Goal: Task Accomplishment & Management: Manage account settings

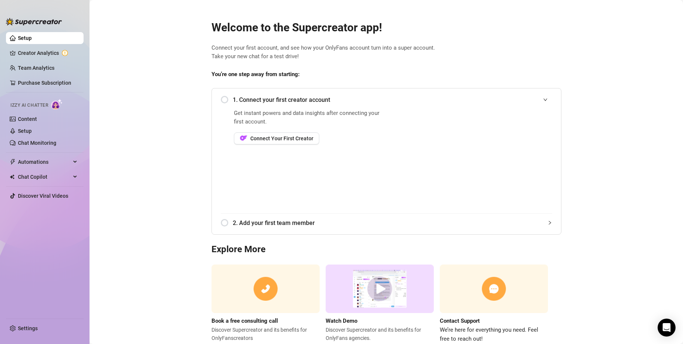
click at [221, 100] on div "1. Connect your first creator account" at bounding box center [386, 100] width 331 height 18
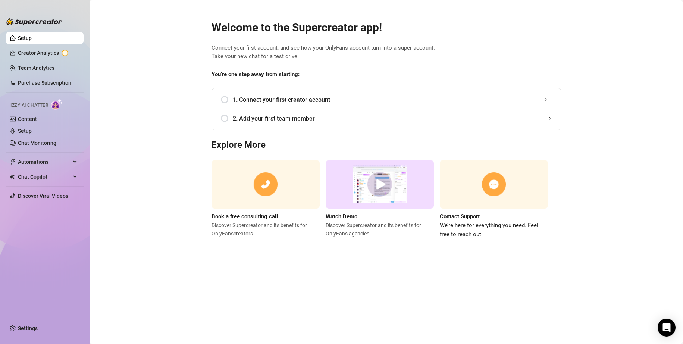
click at [225, 105] on div "1. Connect your first creator account" at bounding box center [386, 100] width 331 height 18
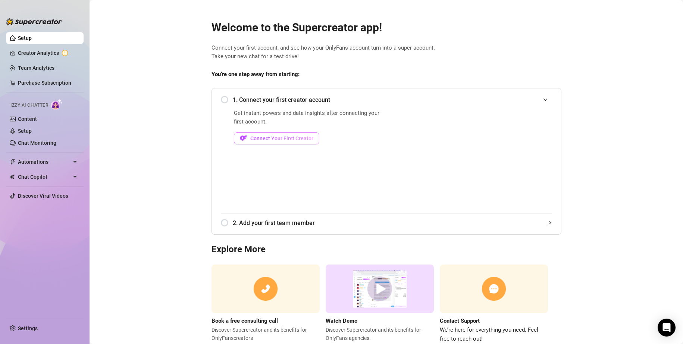
click at [290, 138] on span "Connect Your First Creator" at bounding box center [281, 138] width 63 height 6
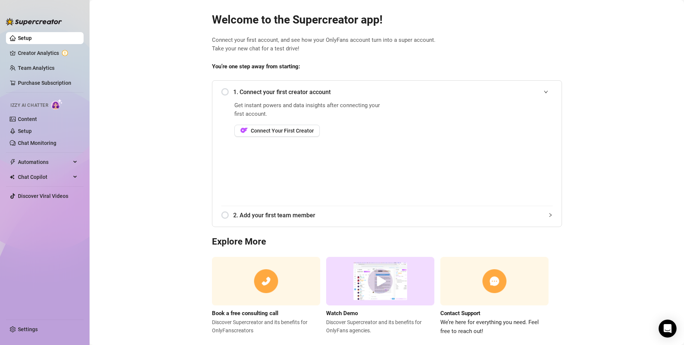
scroll to position [21, 0]
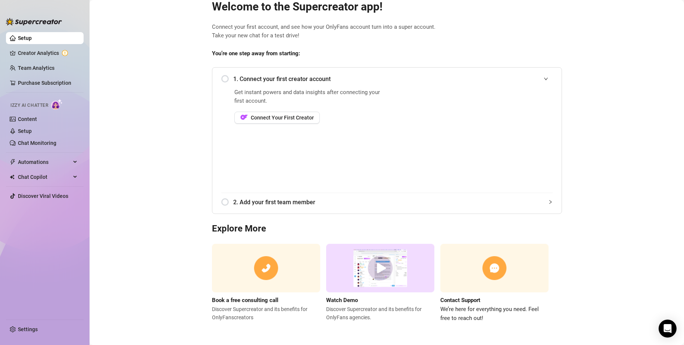
click at [221, 80] on div "1. Connect your first creator account" at bounding box center [386, 79] width 331 height 18
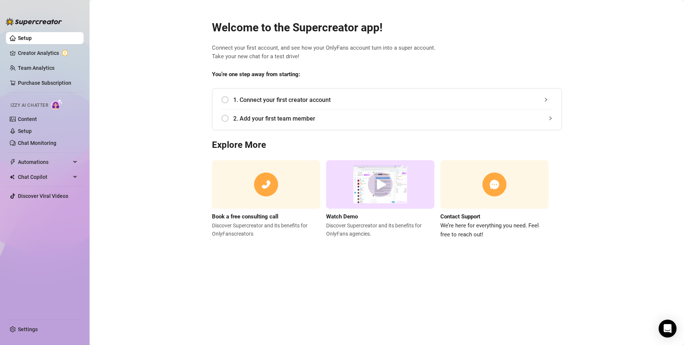
click at [227, 97] on div "1. Connect your first creator account" at bounding box center [386, 100] width 331 height 18
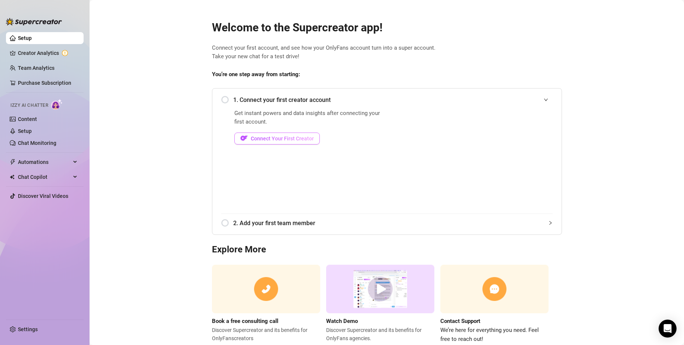
click at [252, 137] on span "Connect Your First Creator" at bounding box center [282, 138] width 63 height 6
click at [49, 162] on span "Automations" at bounding box center [44, 162] width 53 height 12
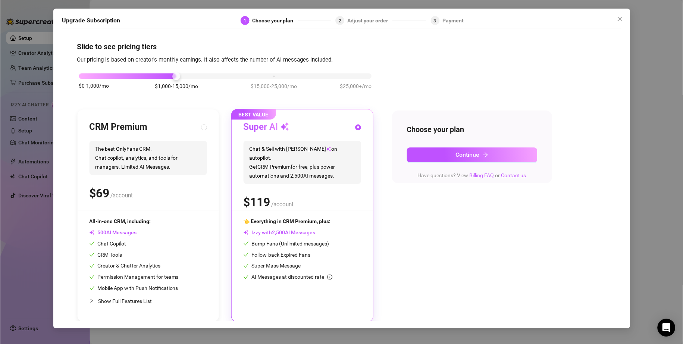
scroll to position [3, 0]
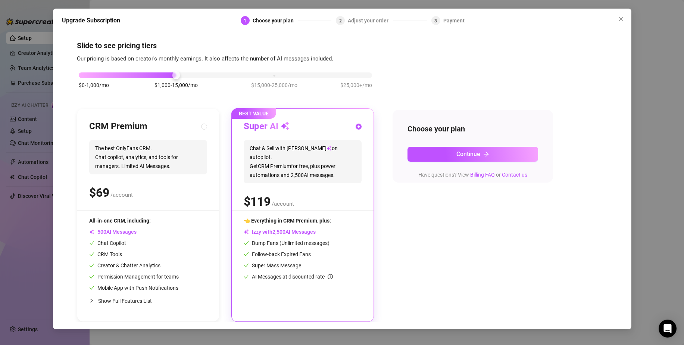
click at [608, 17] on div at bounding box center [603, 20] width 37 height 9
click at [618, 21] on icon "close" at bounding box center [621, 19] width 6 height 6
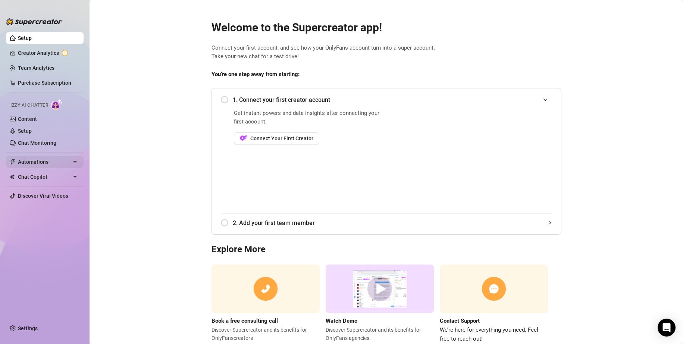
click at [23, 160] on span "Automations" at bounding box center [44, 162] width 53 height 12
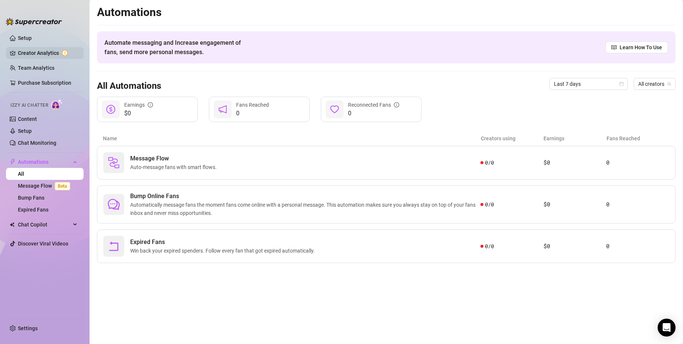
click at [32, 52] on link "Creator Analytics" at bounding box center [48, 53] width 60 height 12
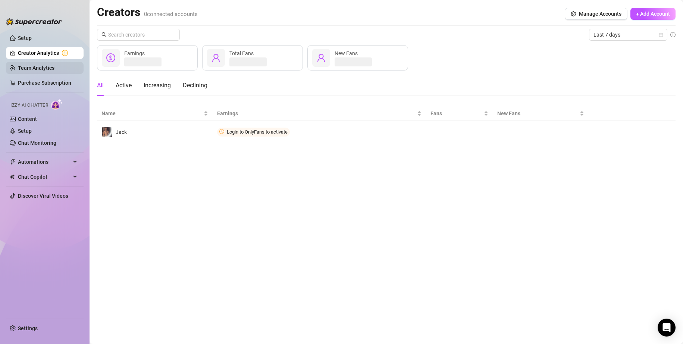
click at [29, 65] on link "Team Analytics" at bounding box center [36, 68] width 37 height 6
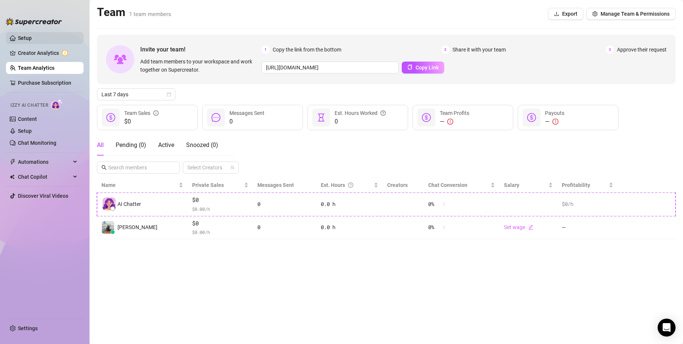
click at [29, 35] on link "Setup" at bounding box center [25, 38] width 14 height 6
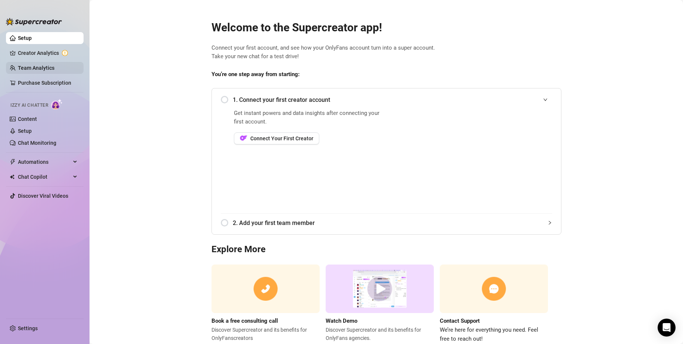
click at [26, 69] on link "Team Analytics" at bounding box center [36, 68] width 37 height 6
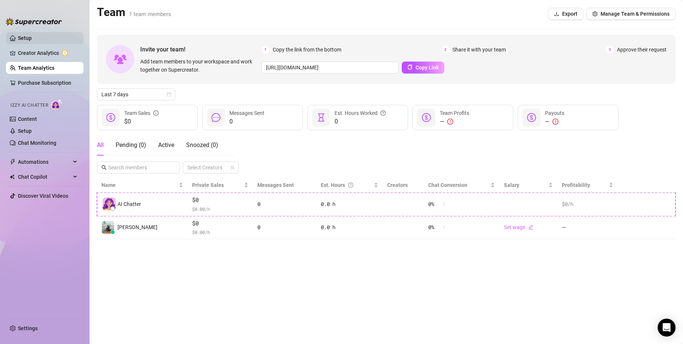
click at [30, 37] on link "Setup" at bounding box center [25, 38] width 14 height 6
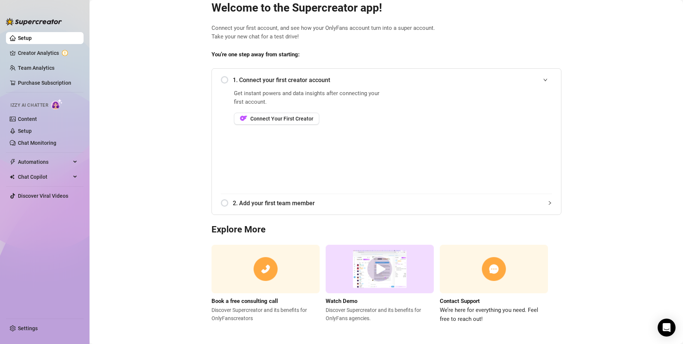
scroll to position [22, 0]
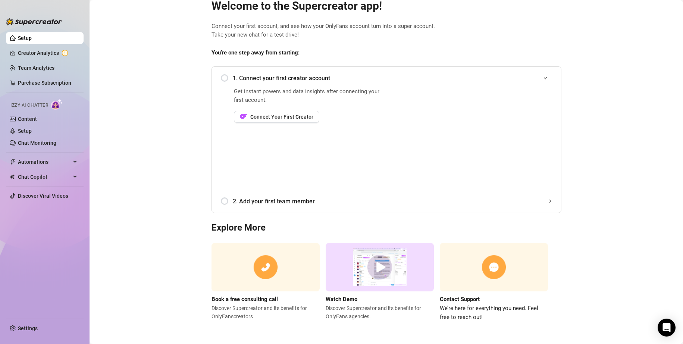
click at [221, 202] on div "2. Add your first team member" at bounding box center [386, 201] width 331 height 18
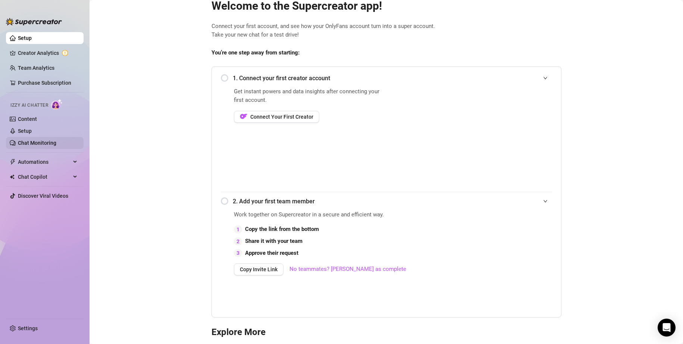
click at [37, 145] on link "Chat Monitoring" at bounding box center [37, 143] width 38 height 6
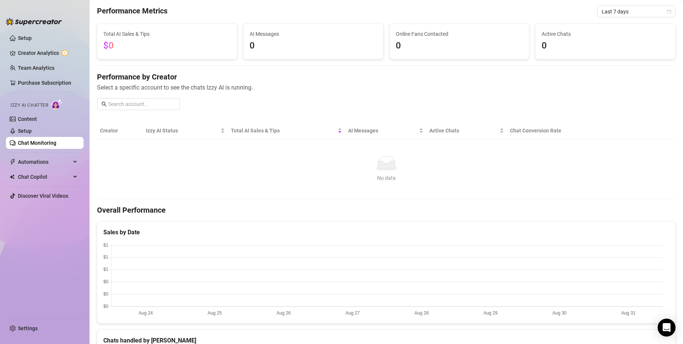
scroll to position [22, 0]
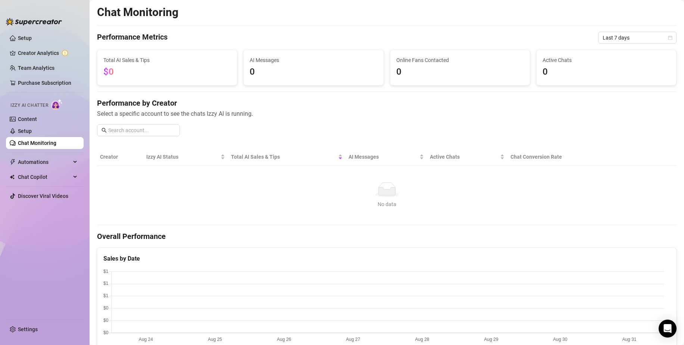
click at [321, 115] on span "Select a specific account to see the chats Izzy AI is running." at bounding box center [387, 113] width 580 height 9
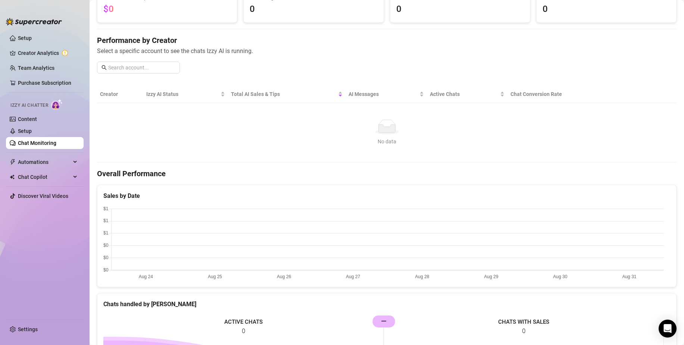
scroll to position [75, 0]
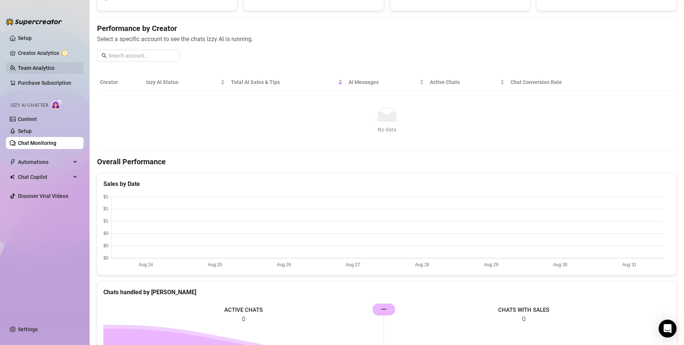
click at [36, 69] on link "Team Analytics" at bounding box center [36, 68] width 37 height 6
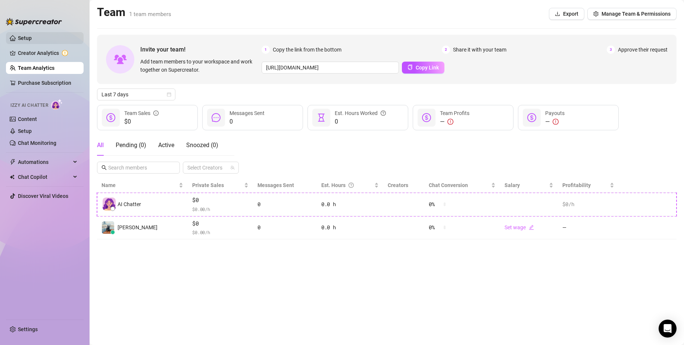
click at [32, 38] on link "Setup" at bounding box center [25, 38] width 14 height 6
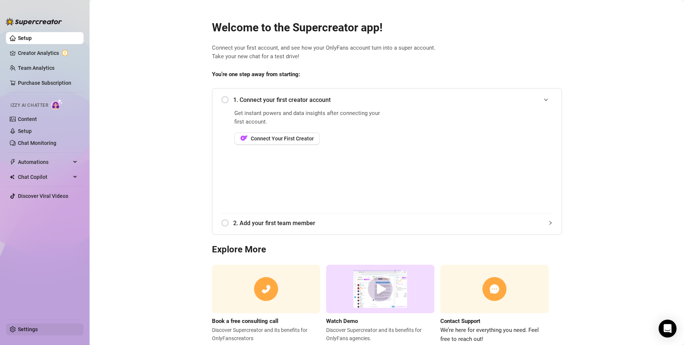
click at [22, 331] on link "Settings" at bounding box center [28, 329] width 20 height 6
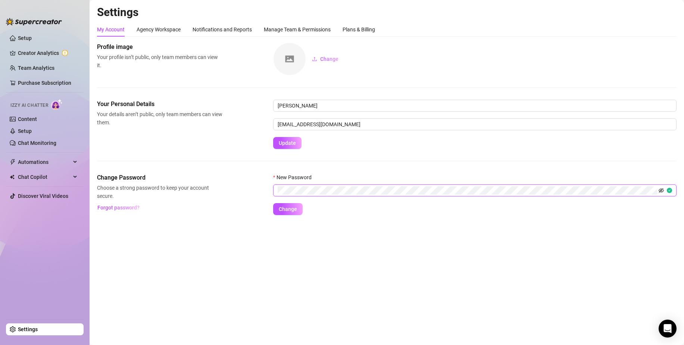
click at [660, 191] on icon "eye-invisible" at bounding box center [661, 190] width 5 height 5
click at [376, 209] on form "New Password Change" at bounding box center [474, 194] width 403 height 42
click at [286, 210] on span "Change" at bounding box center [288, 209] width 18 height 6
click at [393, 266] on main "Settings My Account Agency Workspace Notifications and Reports Manage Team & Pe…" at bounding box center [387, 172] width 594 height 345
click at [37, 52] on link "Creator Analytics" at bounding box center [48, 53] width 60 height 12
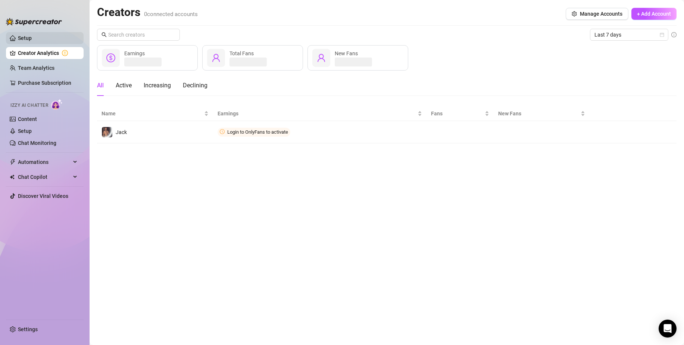
click at [32, 40] on link "Setup" at bounding box center [25, 38] width 14 height 6
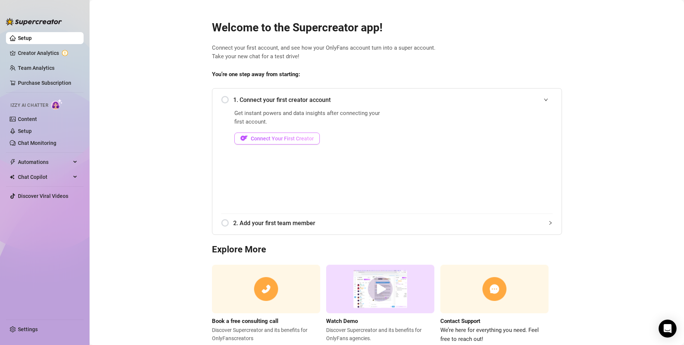
click at [269, 140] on span "Connect Your First Creator" at bounding box center [282, 138] width 63 height 6
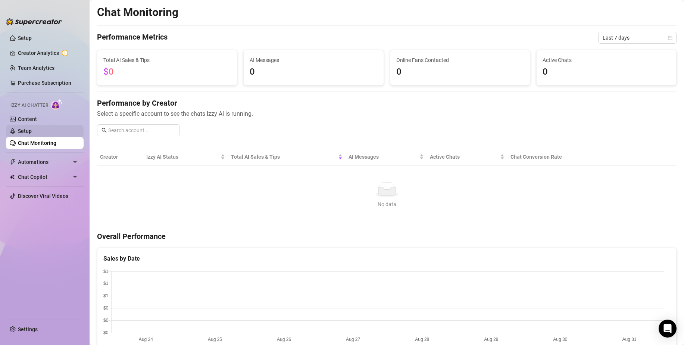
click at [23, 131] on link "Setup" at bounding box center [25, 131] width 14 height 6
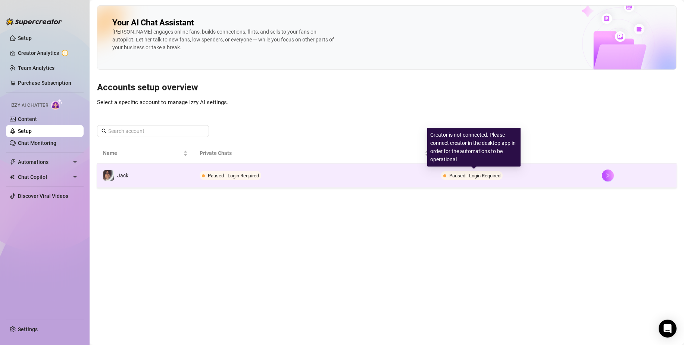
click at [477, 174] on span "Paused - Login Required" at bounding box center [474, 176] width 51 height 6
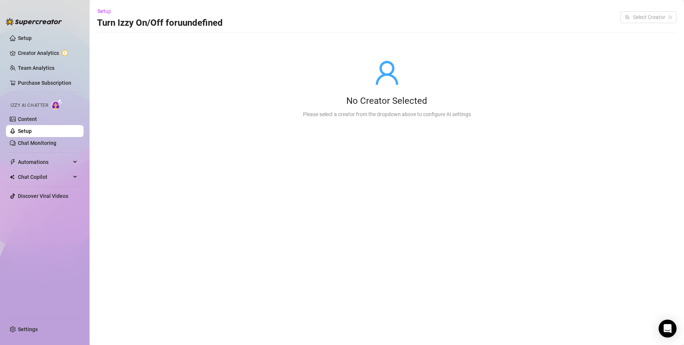
click at [32, 131] on link "Setup" at bounding box center [25, 131] width 14 height 6
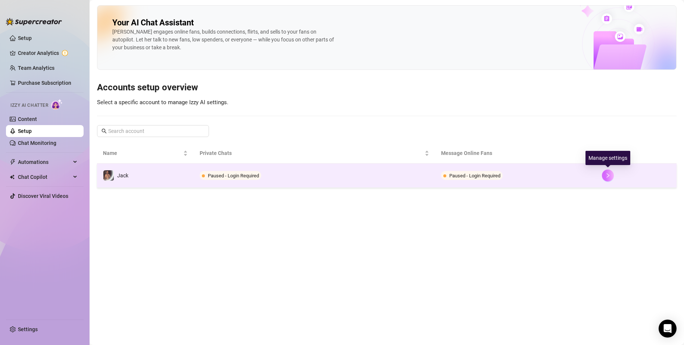
click at [610, 176] on icon "right" at bounding box center [607, 175] width 5 height 5
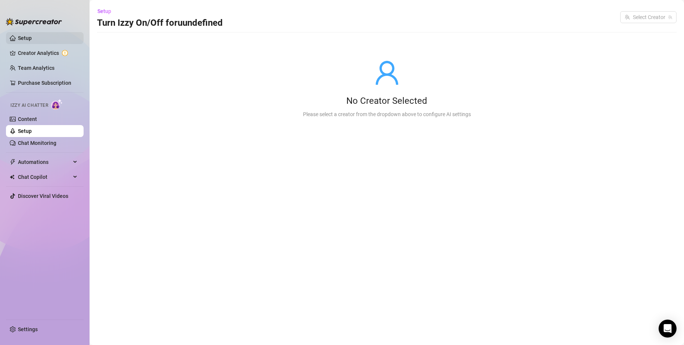
click at [29, 40] on link "Setup" at bounding box center [25, 38] width 14 height 6
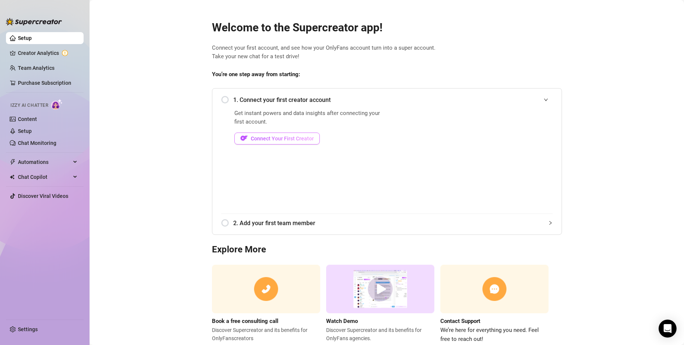
click at [271, 141] on span "Connect Your First Creator" at bounding box center [282, 138] width 63 height 6
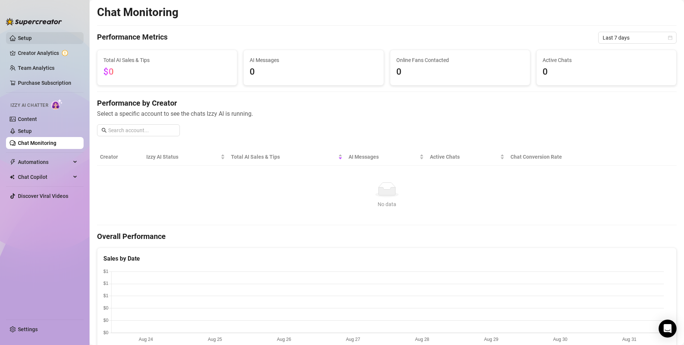
click at [30, 41] on link "Setup" at bounding box center [25, 38] width 14 height 6
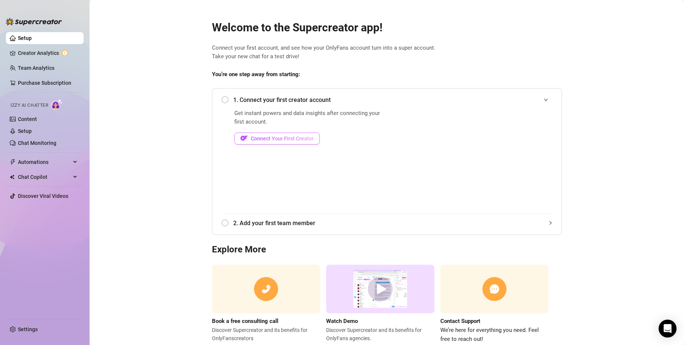
click at [276, 140] on span "Connect Your First Creator" at bounding box center [282, 138] width 63 height 6
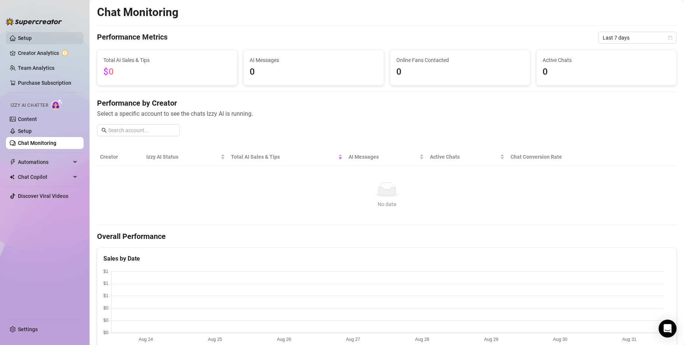
click at [32, 35] on link "Setup" at bounding box center [25, 38] width 14 height 6
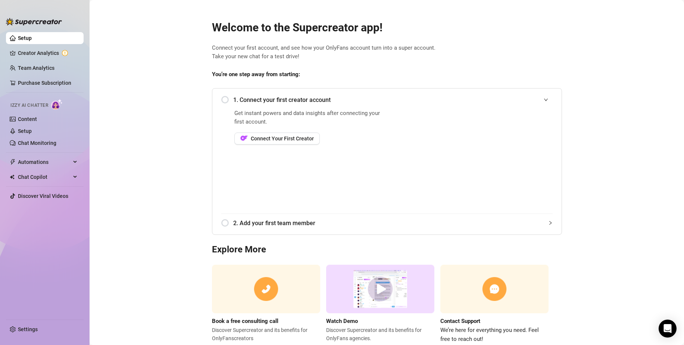
click at [286, 145] on div "Get instant powers and data insights after connecting your first account. Conne…" at bounding box center [309, 161] width 150 height 104
click at [221, 103] on div "1. Connect your first creator account" at bounding box center [386, 100] width 331 height 18
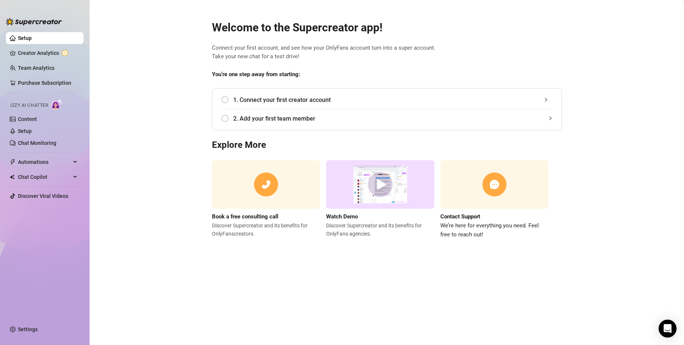
click at [231, 99] on div "1. Connect your first creator account" at bounding box center [386, 100] width 331 height 18
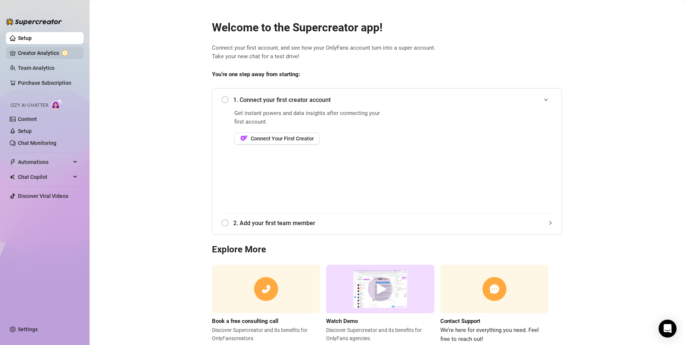
click at [48, 56] on link "Creator Analytics" at bounding box center [48, 53] width 60 height 12
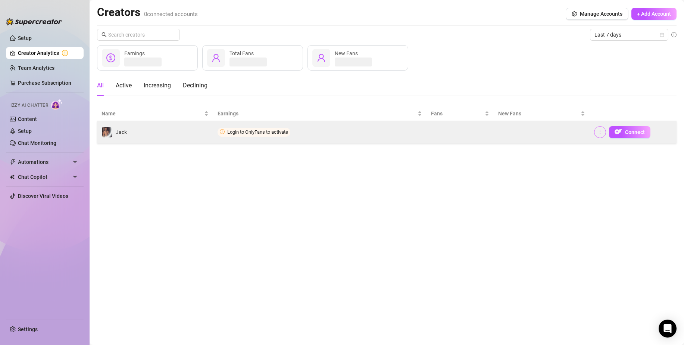
click at [602, 132] on icon "more" at bounding box center [599, 131] width 5 height 5
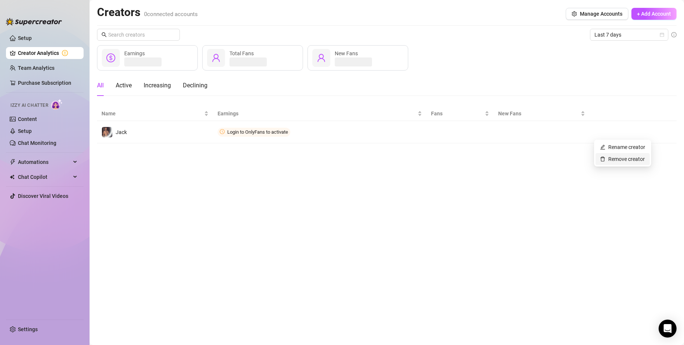
click at [608, 158] on link "Remove creator" at bounding box center [622, 159] width 45 height 6
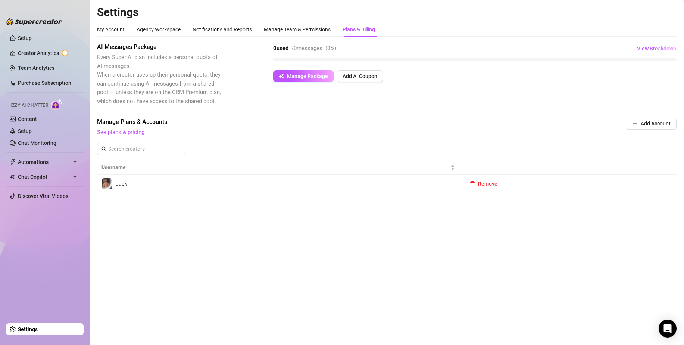
drag, startPoint x: 639, startPoint y: 124, endPoint x: 501, endPoint y: 172, distance: 145.9
click at [517, 167] on div "Manage Plans & Accounts See plans & pricing Add Account Username Jack Remove" at bounding box center [387, 155] width 580 height 75
click at [477, 178] on button "Remove" at bounding box center [484, 184] width 40 height 12
click at [530, 166] on span "OK" at bounding box center [533, 164] width 7 height 6
click at [640, 122] on button "Add Account" at bounding box center [652, 124] width 50 height 12
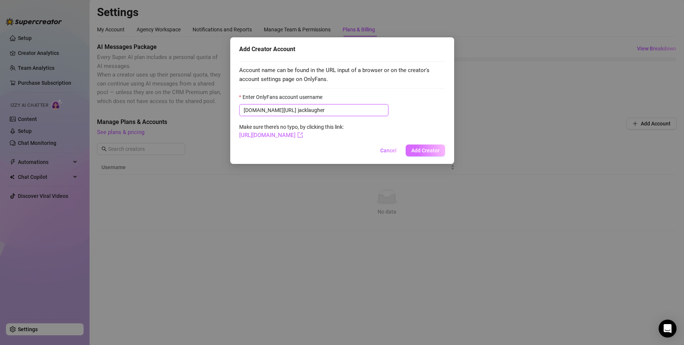
type input "jacklaugher"
click at [414, 149] on span "Add Creator" at bounding box center [425, 150] width 28 height 6
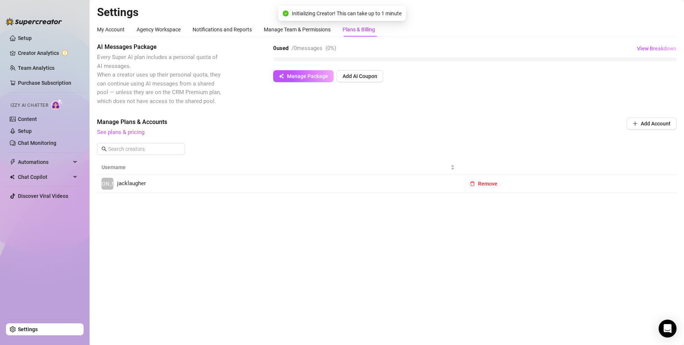
click at [411, 185] on link "JA jacklaugher" at bounding box center [278, 184] width 353 height 12
click at [32, 118] on link "Content" at bounding box center [27, 119] width 19 height 6
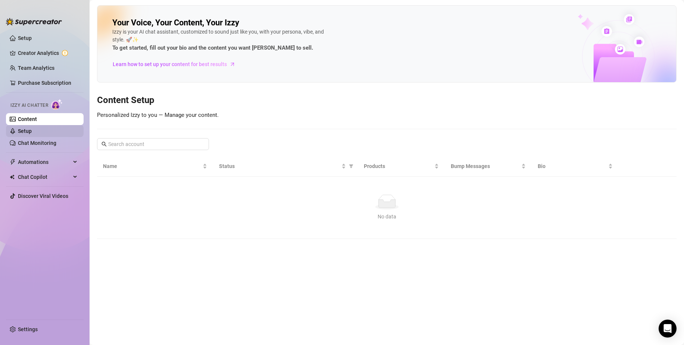
click at [26, 129] on link "Setup" at bounding box center [25, 131] width 14 height 6
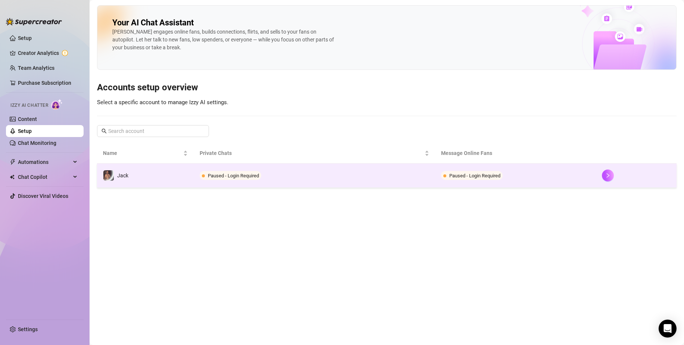
click at [246, 182] on td "Paused - Login Required" at bounding box center [314, 175] width 241 height 24
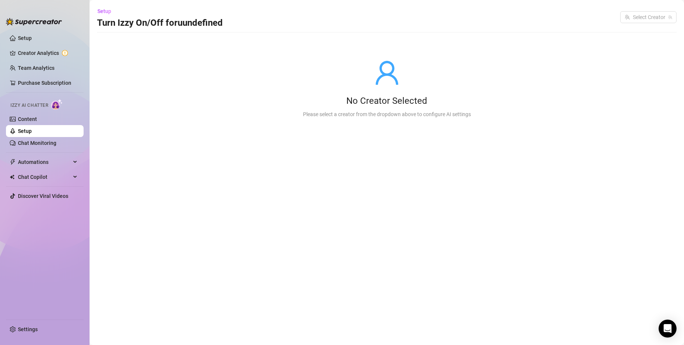
click at [32, 131] on link "Setup" at bounding box center [25, 131] width 14 height 6
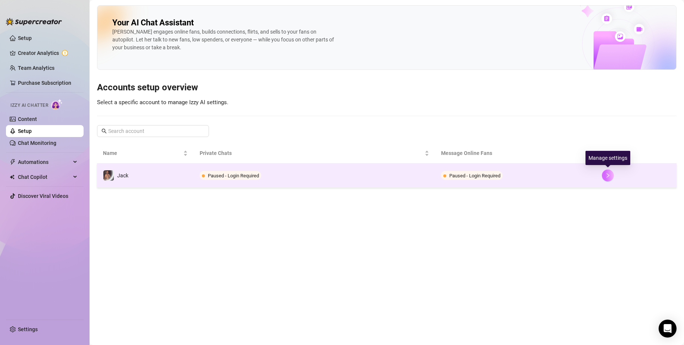
click at [605, 175] on button "button" at bounding box center [608, 175] width 12 height 12
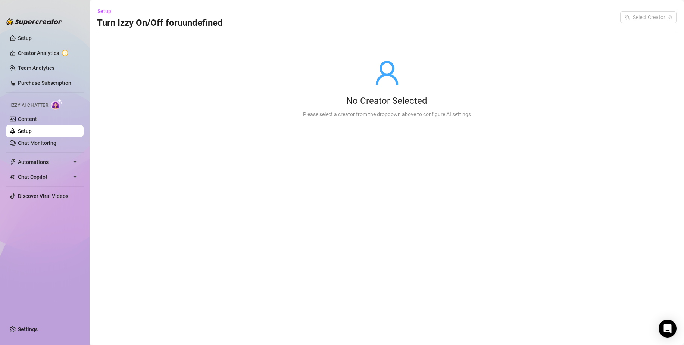
click at [24, 133] on link "Setup" at bounding box center [25, 131] width 14 height 6
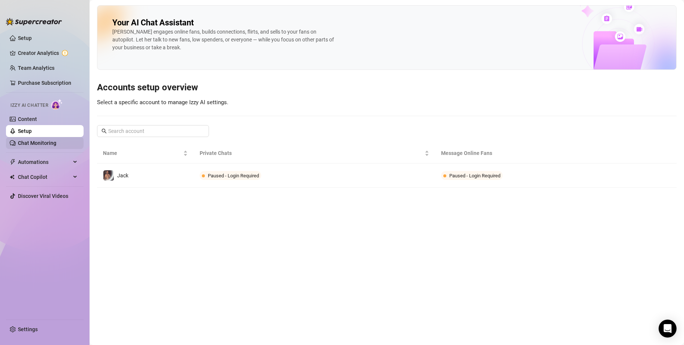
click at [36, 140] on link "Chat Monitoring" at bounding box center [37, 143] width 38 height 6
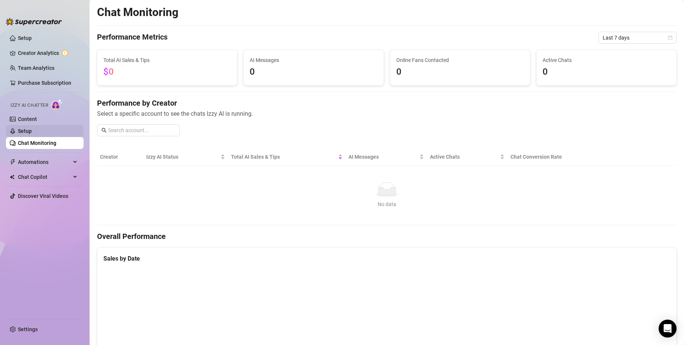
click at [32, 131] on link "Setup" at bounding box center [25, 131] width 14 height 6
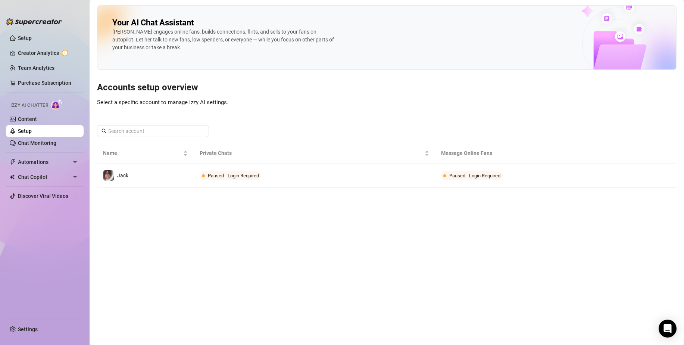
click at [24, 45] on ul "Setup Creator Analytics Team Analytics Purchase Subscription Izzy AI Chatter Co…" at bounding box center [45, 172] width 78 height 287
click at [27, 39] on link "Setup" at bounding box center [25, 38] width 14 height 6
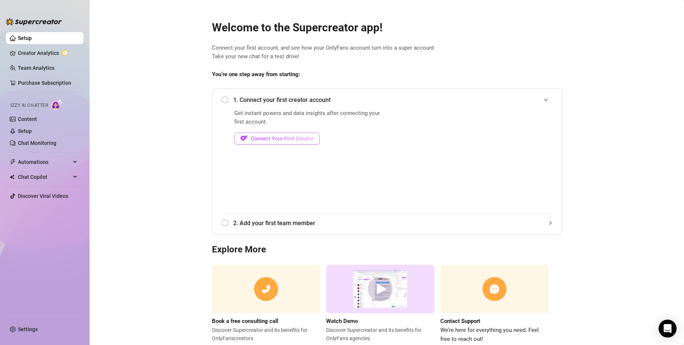
click at [281, 138] on span "Connect Your First Creator" at bounding box center [282, 138] width 63 height 6
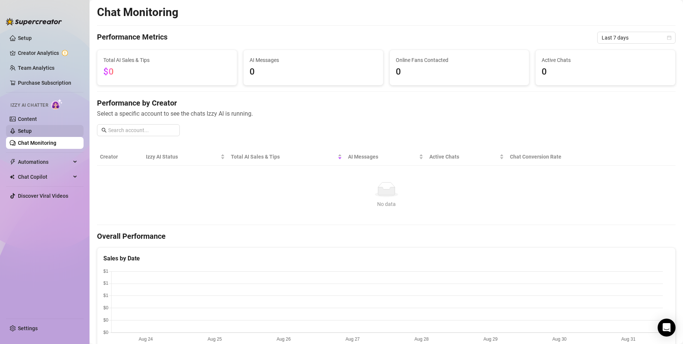
click at [32, 131] on link "Setup" at bounding box center [25, 131] width 14 height 6
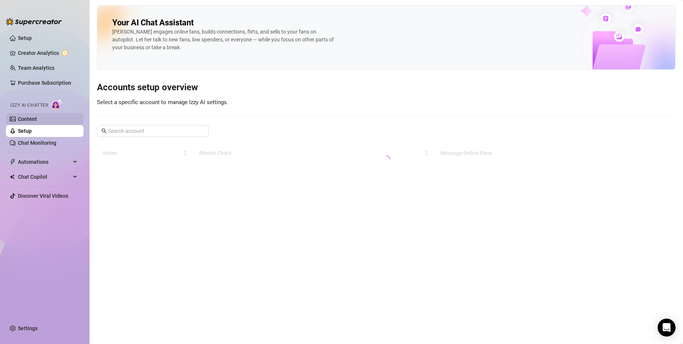
click at [37, 121] on link "Content" at bounding box center [27, 119] width 19 height 6
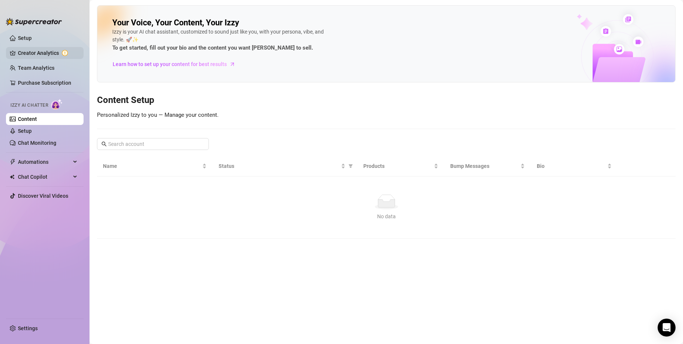
click at [37, 51] on link "Creator Analytics" at bounding box center [48, 53] width 60 height 12
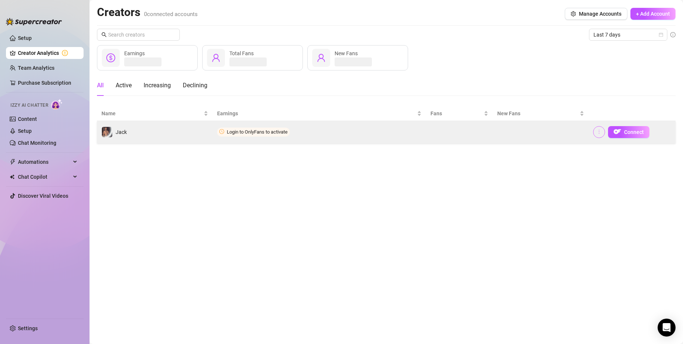
click at [599, 130] on icon "more" at bounding box center [599, 132] width 1 height 4
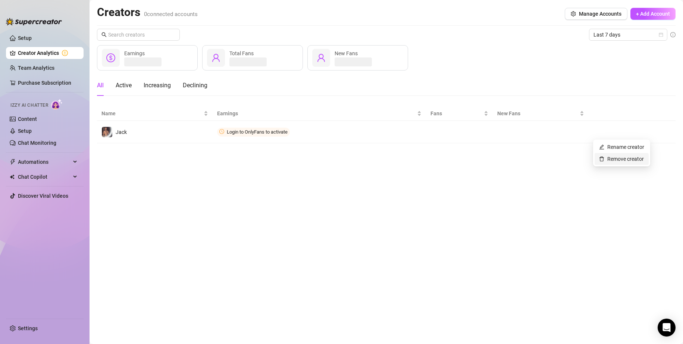
click at [605, 157] on link "Remove creator" at bounding box center [621, 159] width 45 height 6
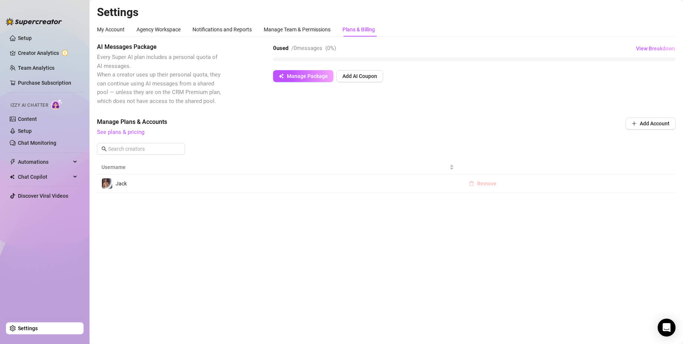
click at [476, 183] on button "Remove" at bounding box center [483, 184] width 40 height 12
click at [530, 166] on span "OK" at bounding box center [533, 164] width 7 height 6
click at [23, 38] on link "Setup" at bounding box center [25, 38] width 14 height 6
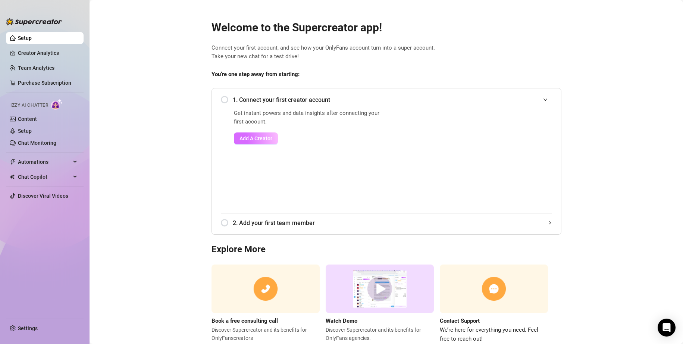
click at [260, 138] on span "Add A Creator" at bounding box center [256, 138] width 33 height 6
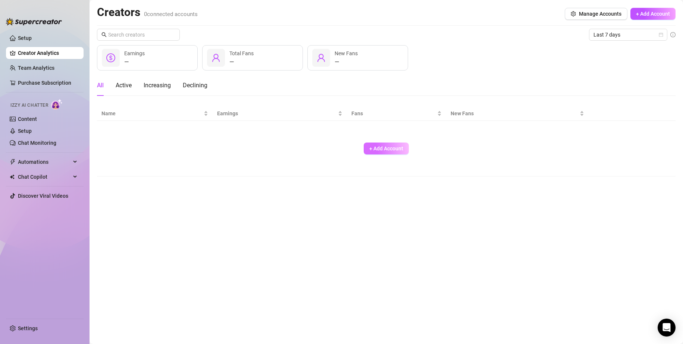
click at [376, 150] on span "+ Add Account" at bounding box center [386, 149] width 34 height 6
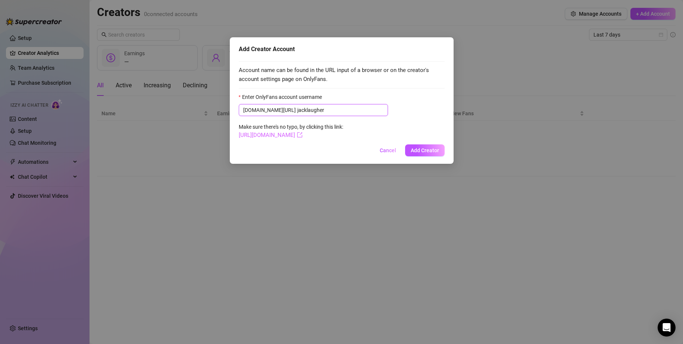
type input "jacklaugher"
click at [303, 137] on link "[URL][DOMAIN_NAME]" at bounding box center [271, 135] width 64 height 7
click at [434, 152] on span "Add Creator" at bounding box center [425, 150] width 28 height 6
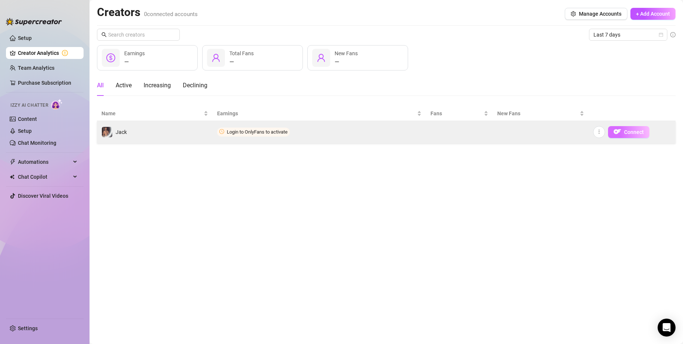
click at [624, 131] on button "Connect" at bounding box center [628, 132] width 41 height 12
